Goal: Task Accomplishment & Management: Manage account settings

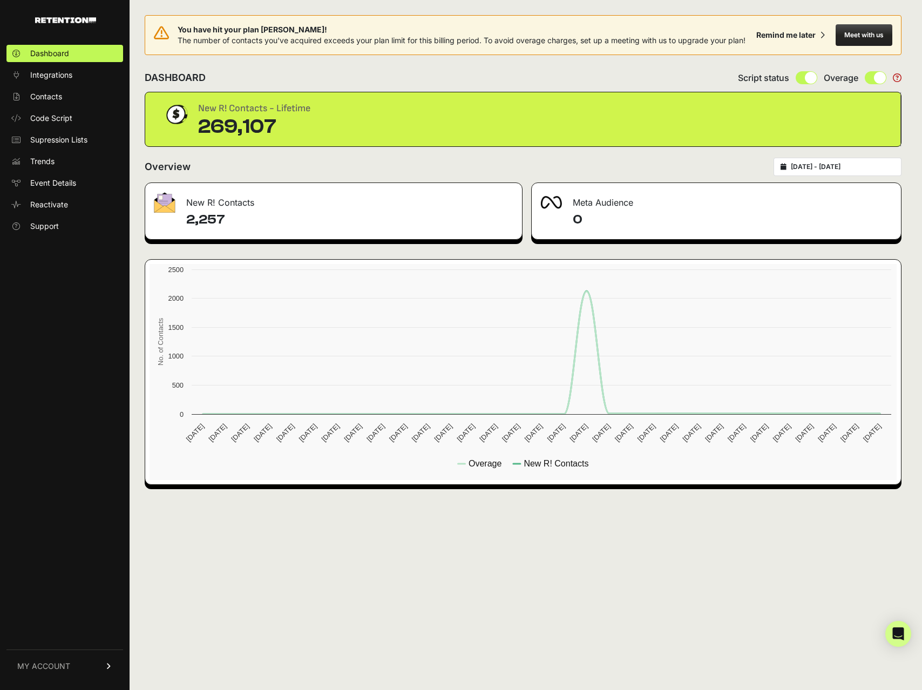
click at [113, 670] on link "MY ACCOUNT" at bounding box center [64, 665] width 117 height 33
click at [99, 667] on link "Sign Out" at bounding box center [64, 673] width 117 height 17
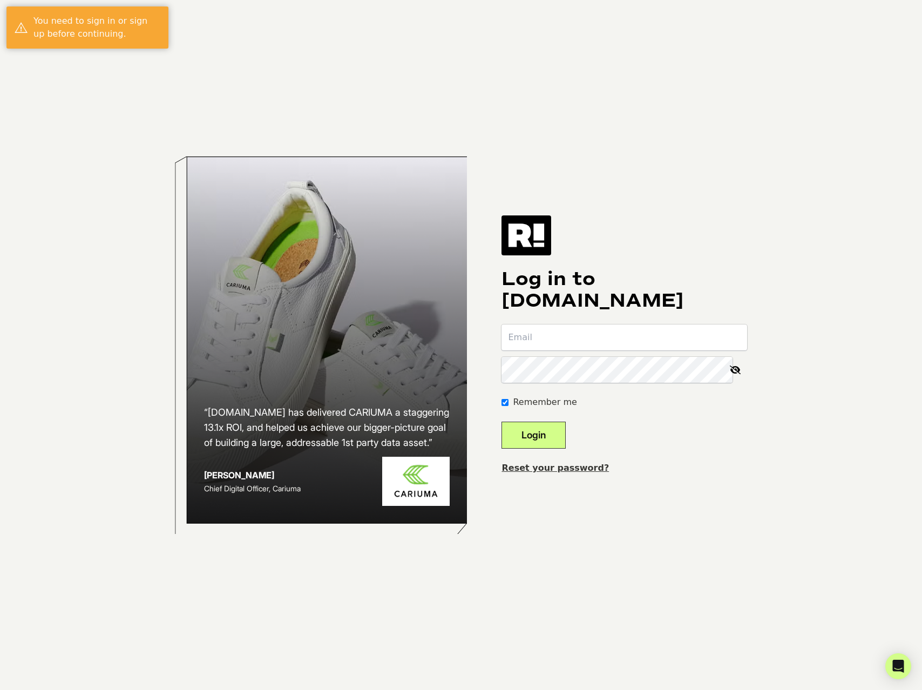
type input "[PERSON_NAME][EMAIL_ADDRESS][DOMAIN_NAME]"
click at [566, 443] on button "Login" at bounding box center [533, 434] width 64 height 27
